Goal: Information Seeking & Learning: Learn about a topic

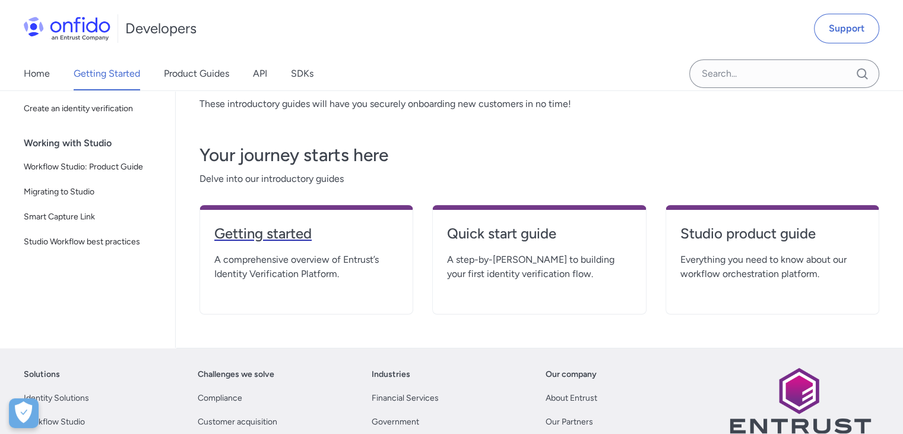
click at [277, 233] on h4 "Getting started" at bounding box center [306, 233] width 184 height 19
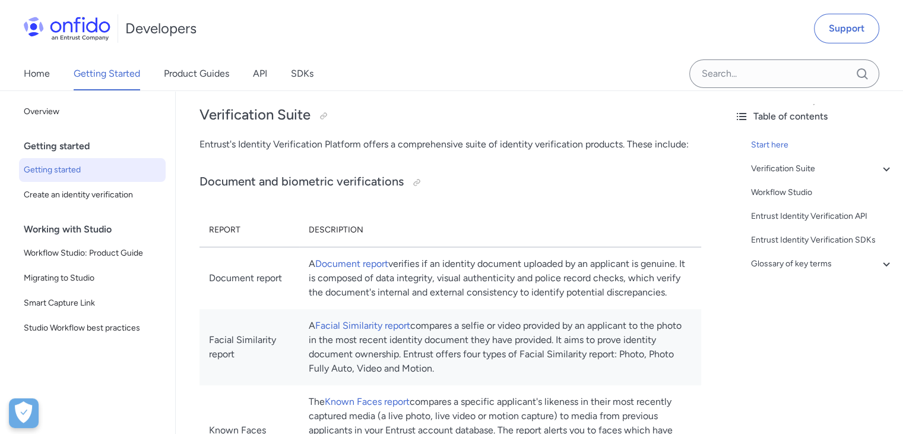
scroll to position [382, 0]
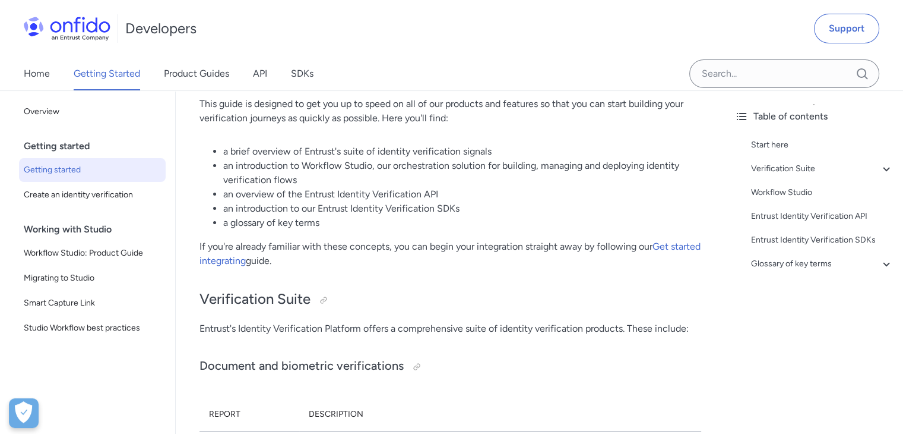
scroll to position [202, 0]
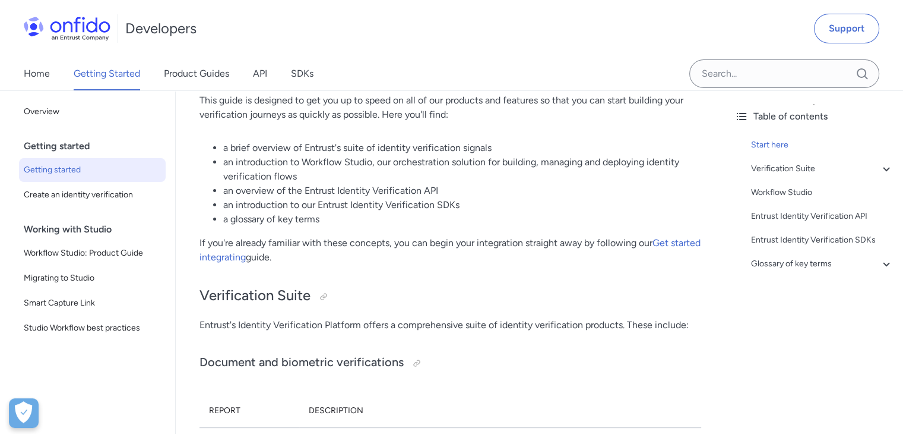
click at [437, 219] on li "a glossary of key terms" at bounding box center [462, 219] width 478 height 14
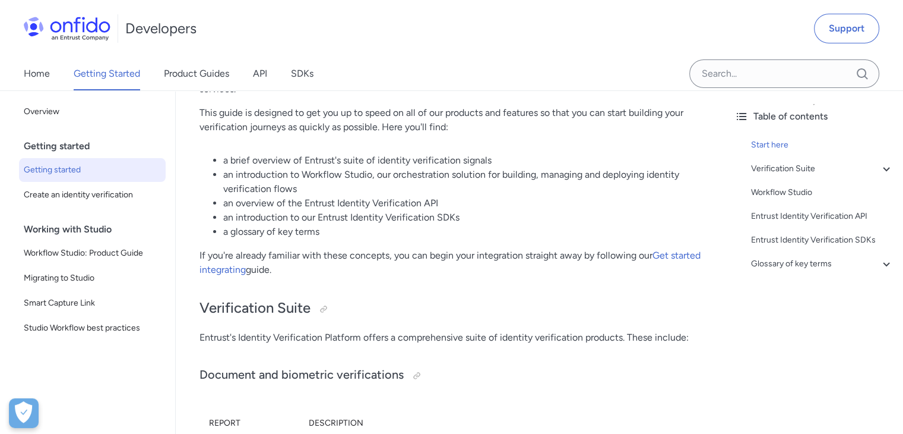
scroll to position [189, 0]
click at [373, 237] on li "a glossary of key terms" at bounding box center [462, 232] width 478 height 14
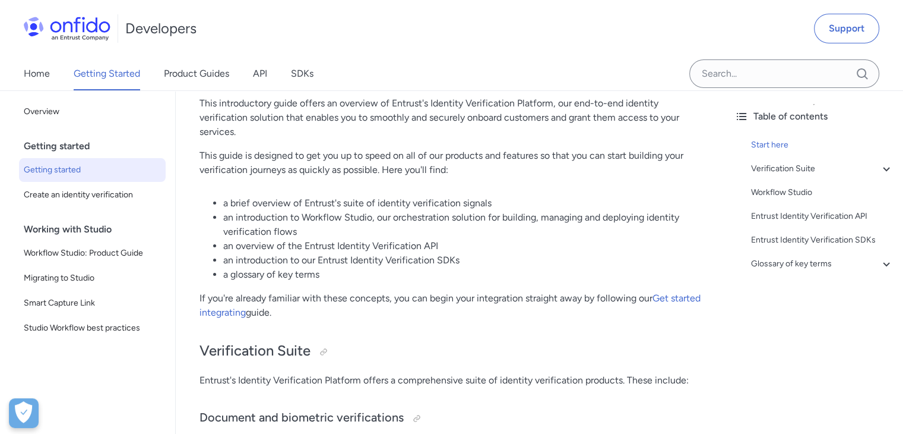
scroll to position [154, 0]
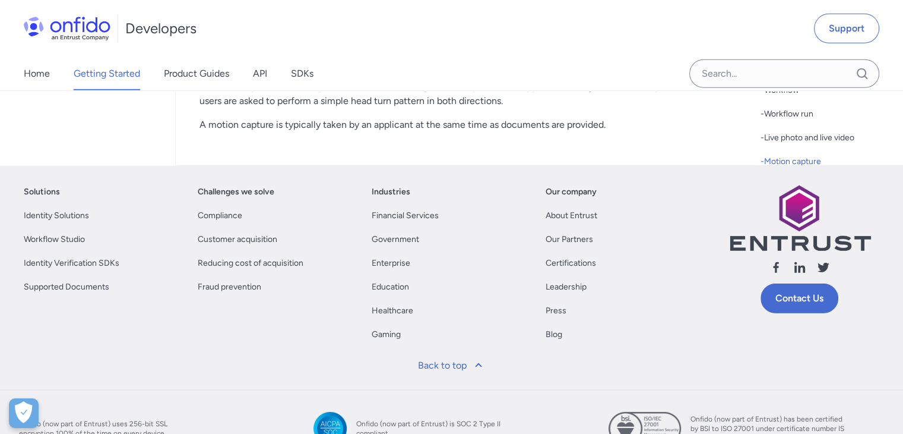
scroll to position [3651, 0]
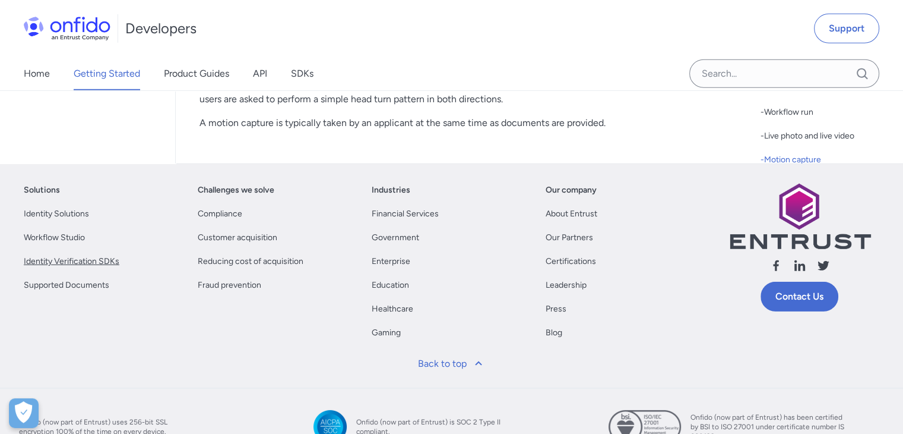
click at [81, 268] on link "Identity Verification SDKs" at bounding box center [72, 261] width 96 height 14
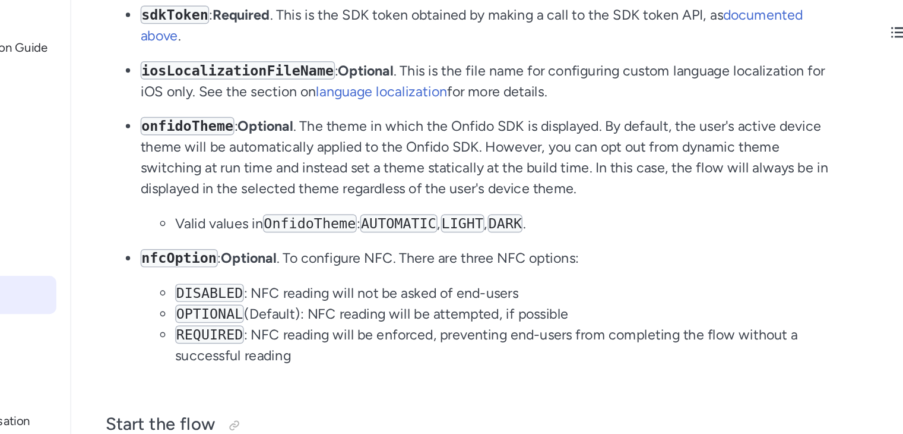
scroll to position [3155, 0]
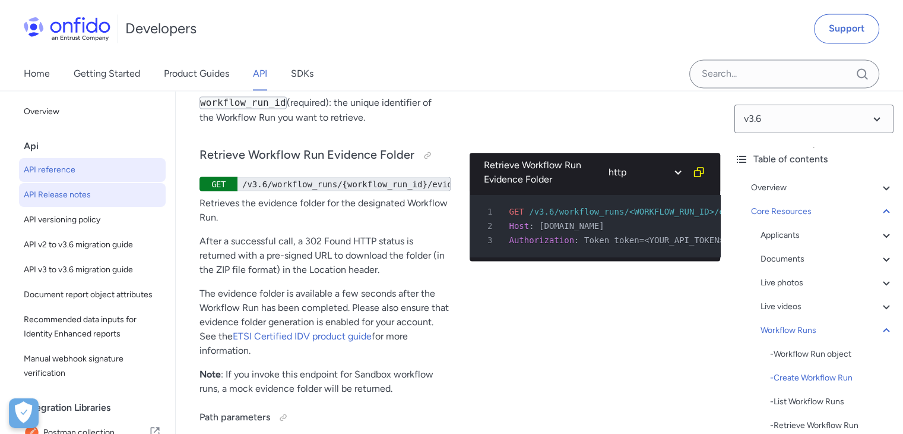
scroll to position [248, 0]
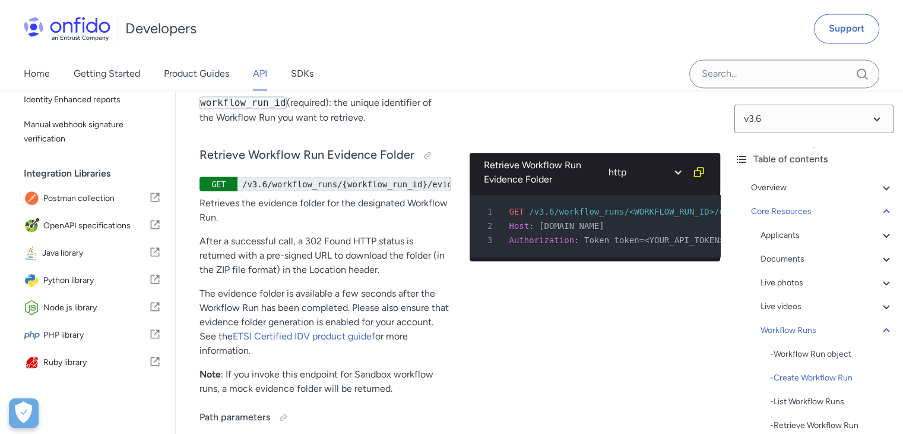
click at [287, 71] on div "Home Getting Started Product Guides API SDKs" at bounding box center [180, 73] width 361 height 33
click at [300, 77] on link "SDKs" at bounding box center [302, 73] width 23 height 33
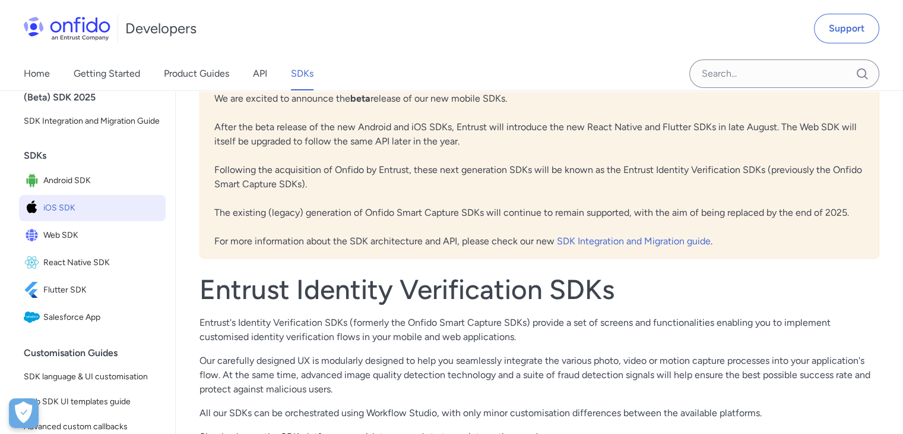
scroll to position [52, 0]
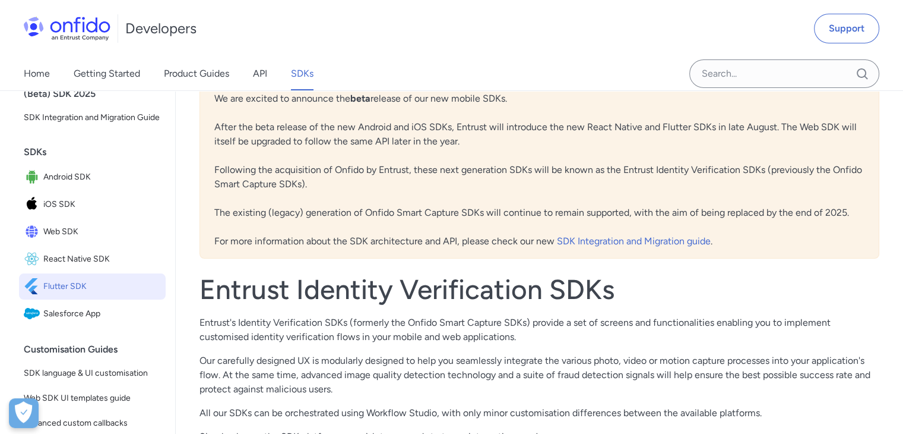
click at [74, 295] on span "Flutter SDK" at bounding box center [102, 286] width 118 height 17
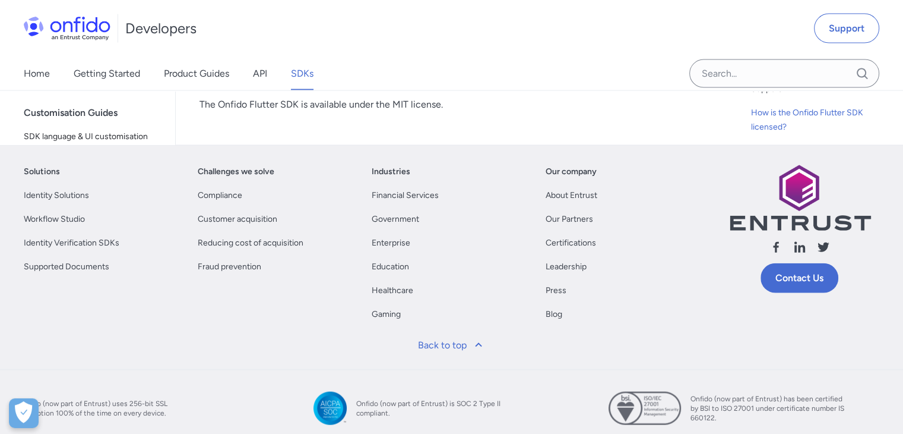
scroll to position [11684, 0]
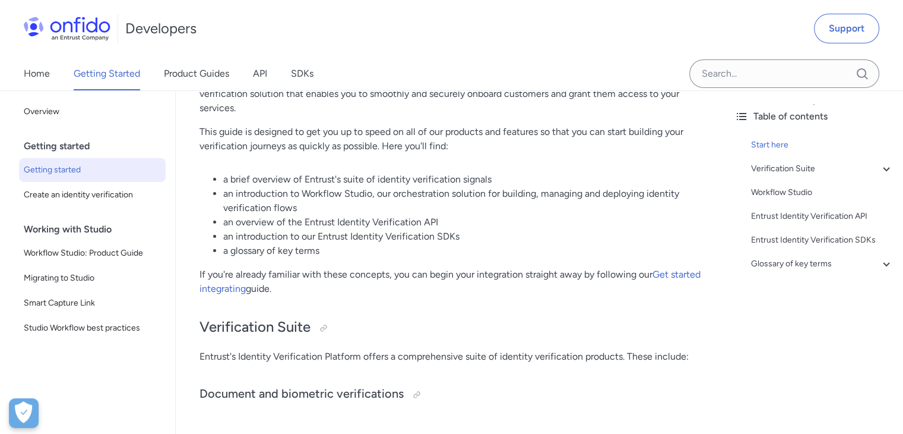
scroll to position [173, 0]
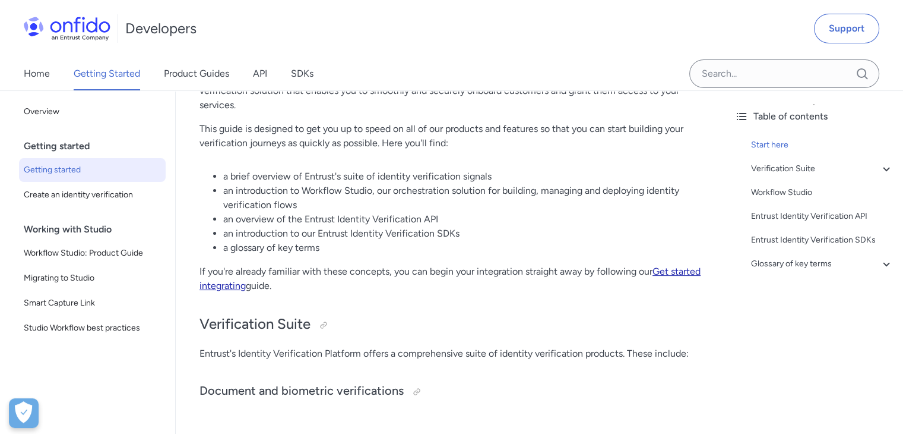
click at [254, 286] on link "Get started integrating" at bounding box center [450, 278] width 501 height 26
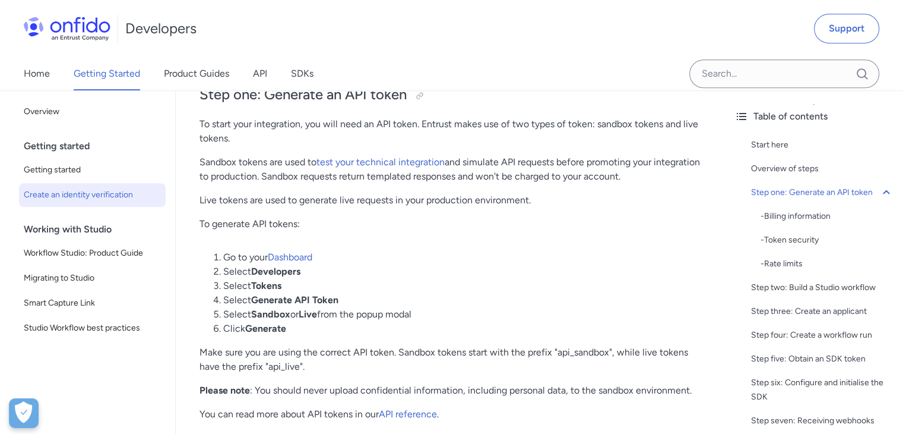
scroll to position [665, 0]
